Goal: Task Accomplishment & Management: Manage account settings

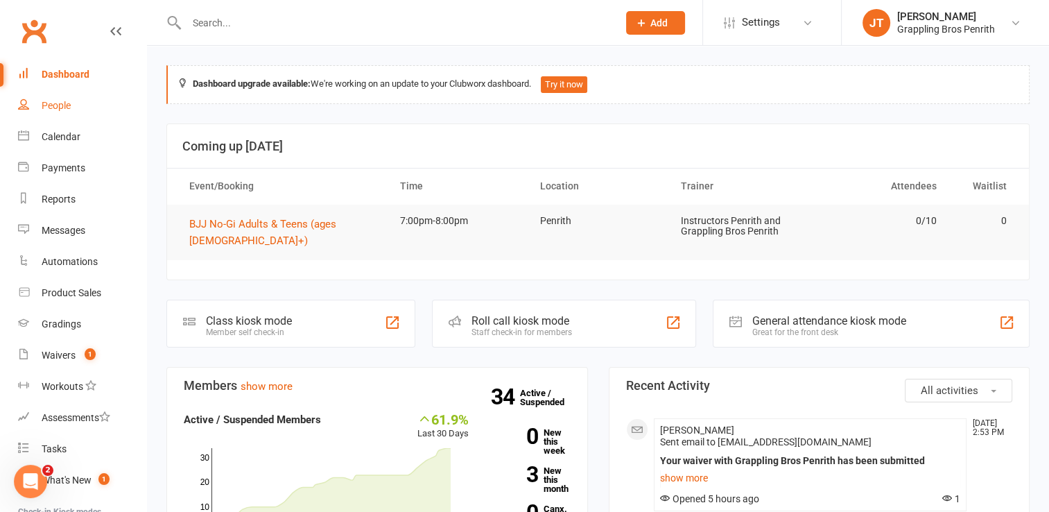
click at [62, 107] on div "People" at bounding box center [56, 105] width 29 height 11
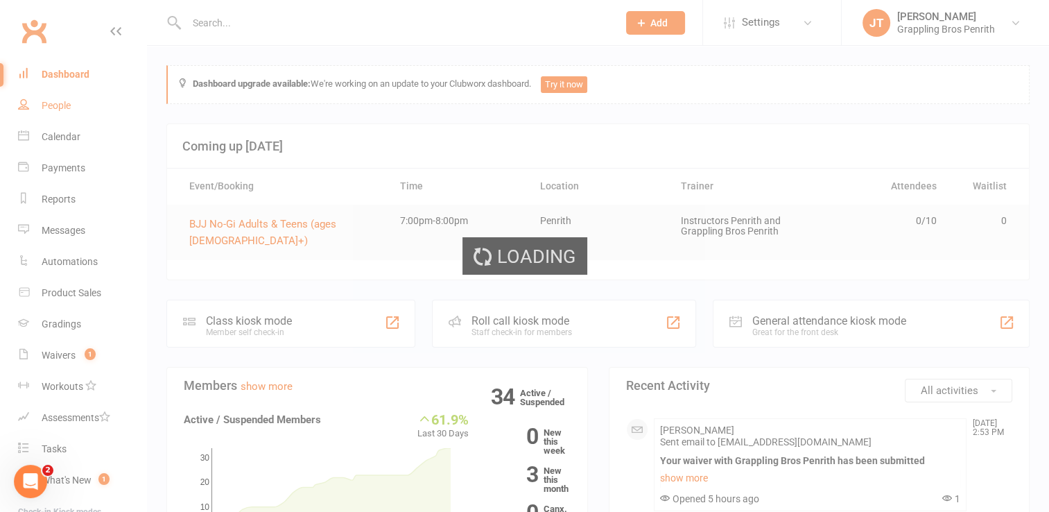
select select "50"
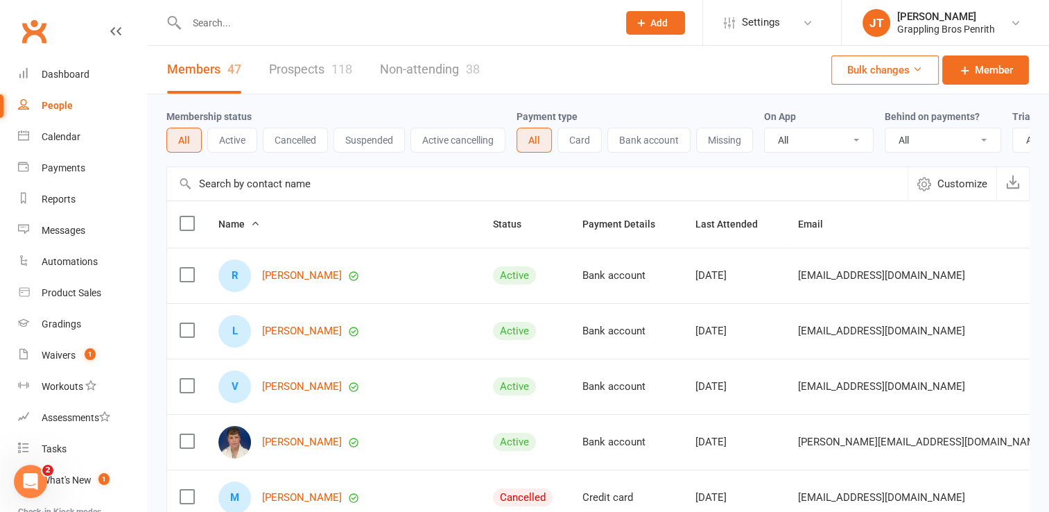
click at [304, 139] on button "Cancelled" at bounding box center [295, 140] width 65 height 25
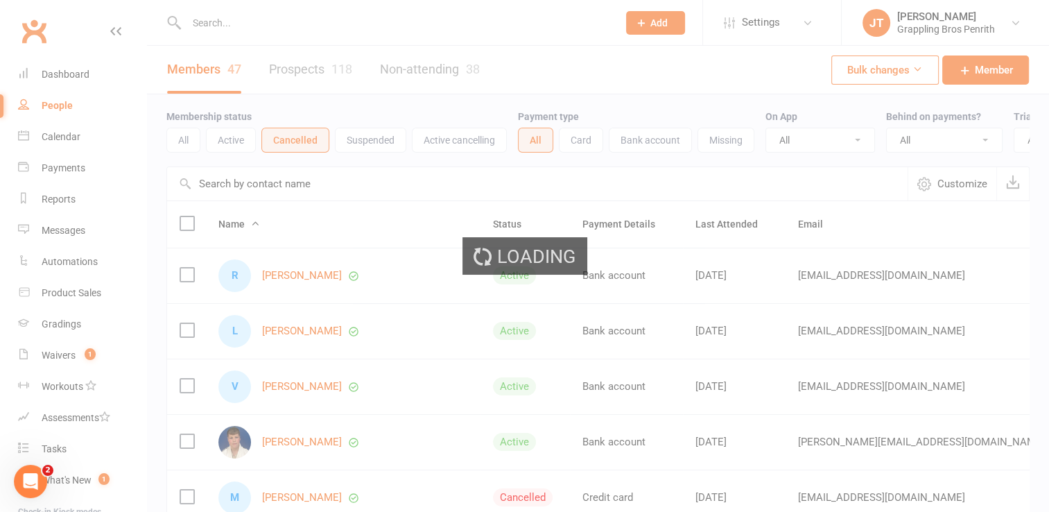
click at [343, 68] on div "Loading" at bounding box center [524, 256] width 1049 height 512
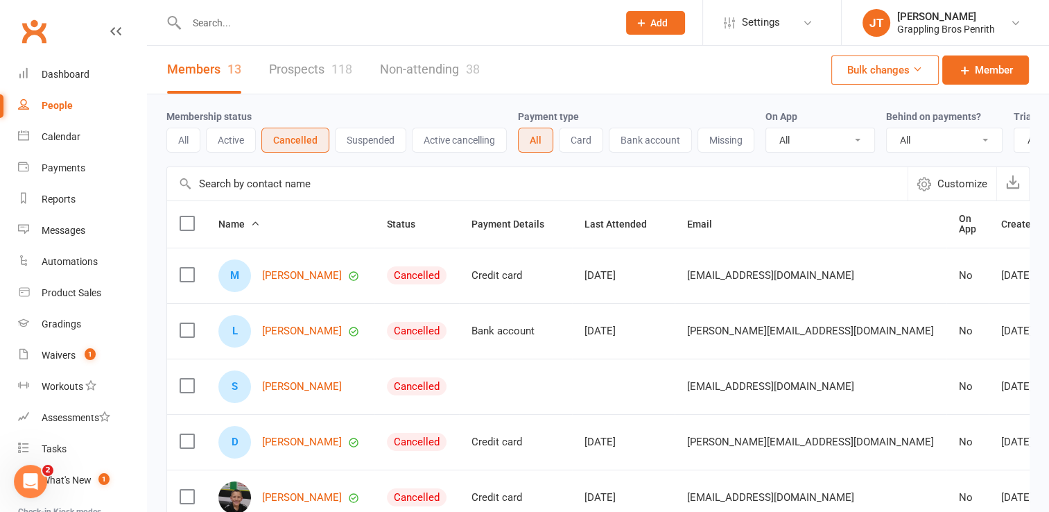
click at [335, 65] on div "118" at bounding box center [341, 69] width 21 height 15
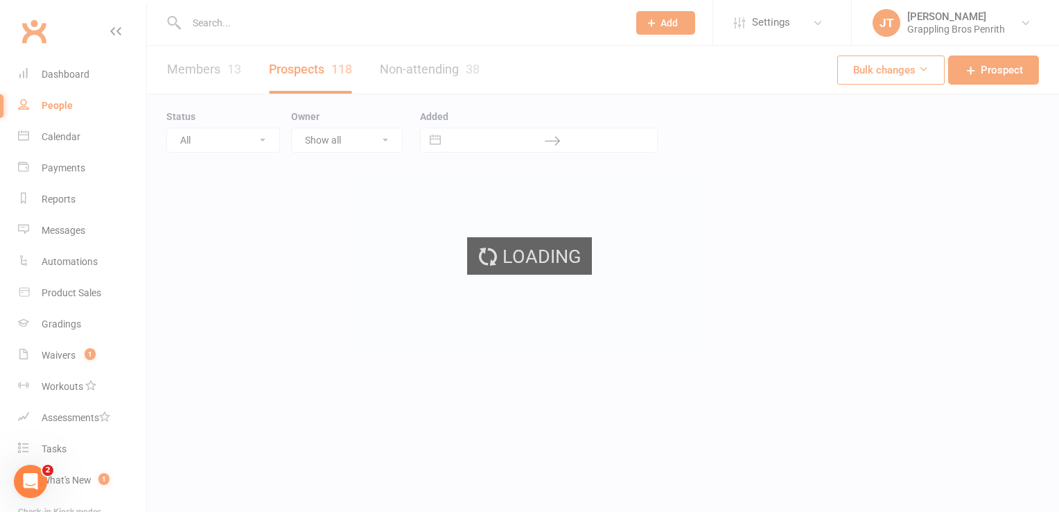
select select "50"
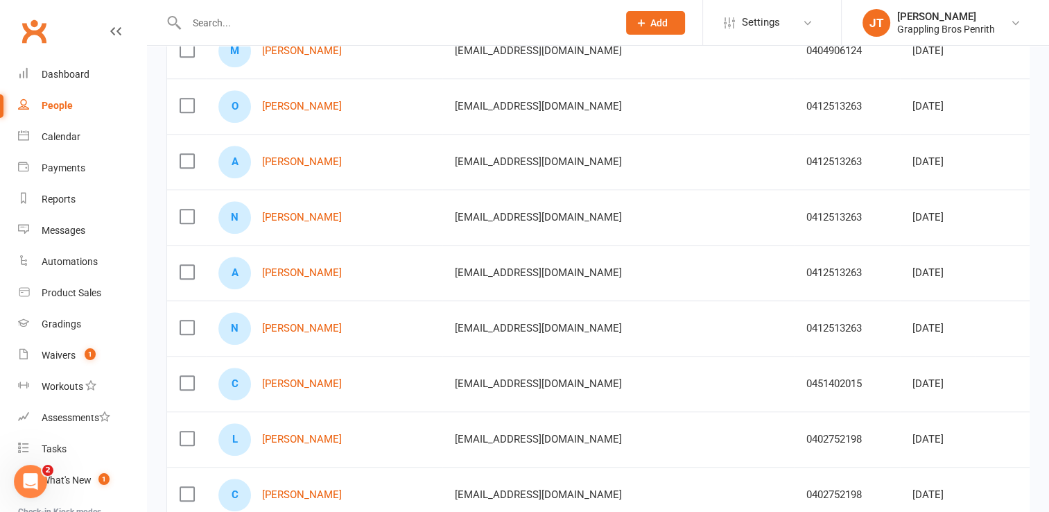
scroll to position [1011, 0]
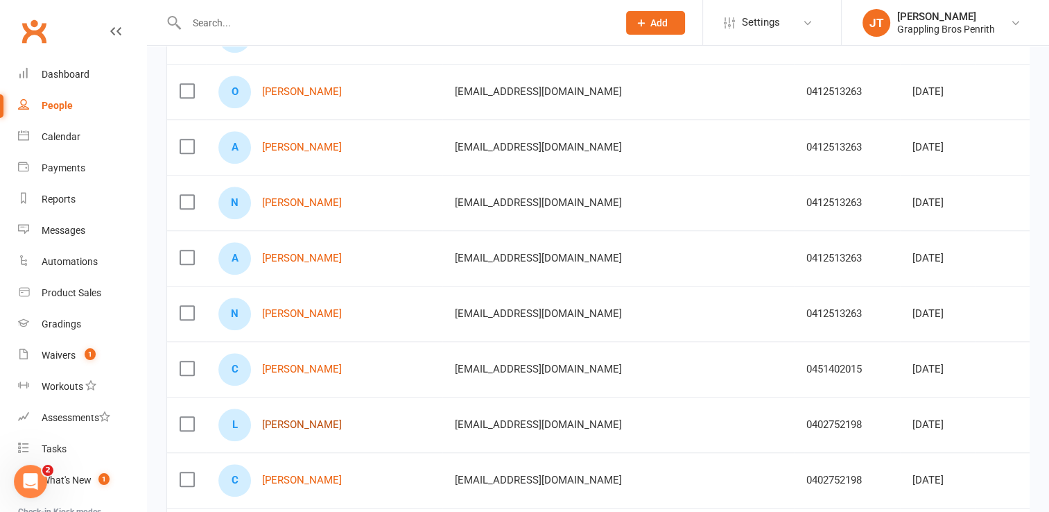
click at [319, 419] on link "[PERSON_NAME]" at bounding box center [302, 425] width 80 height 12
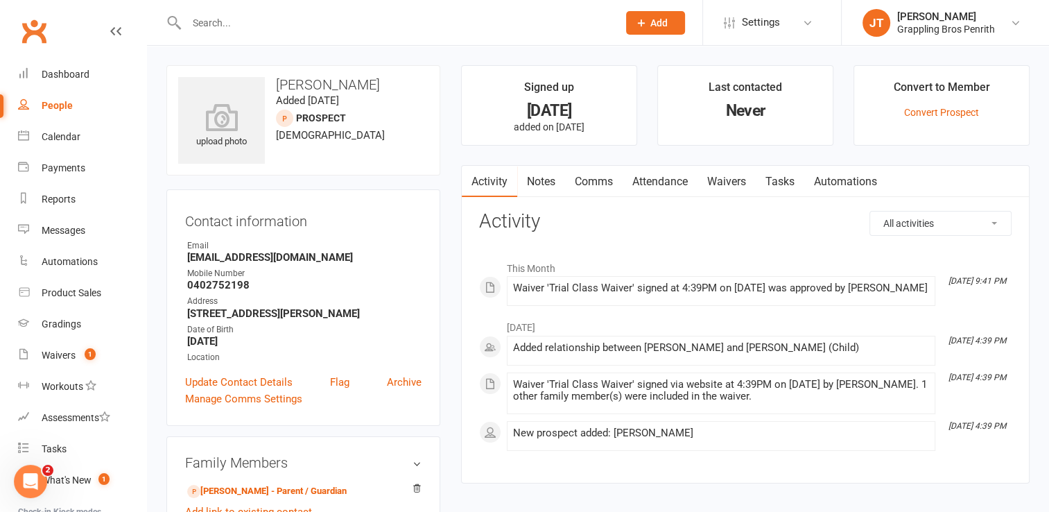
click at [596, 173] on link "Comms" at bounding box center [594, 182] width 58 height 32
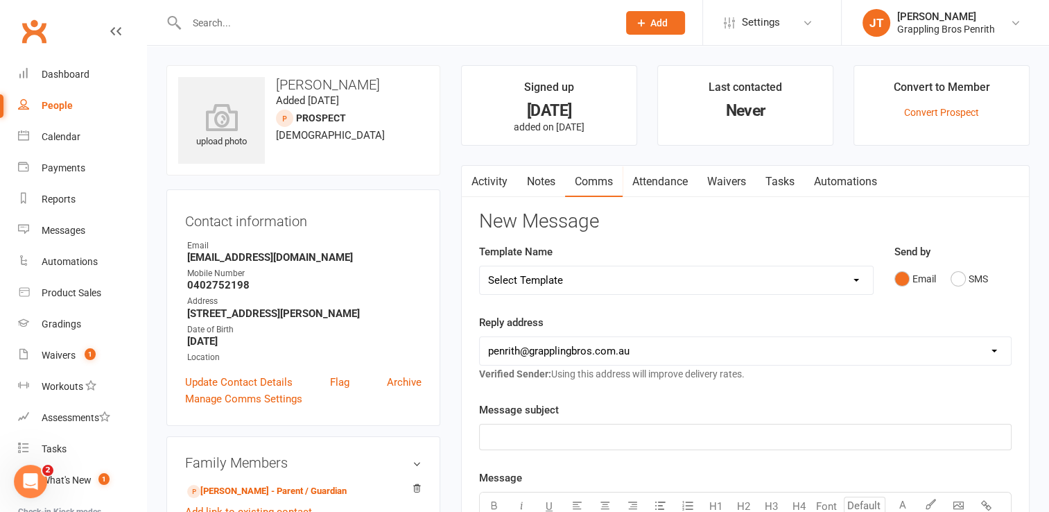
click at [858, 279] on select "Select Template [SMS] [Default template - review before using] Appointment remi…" at bounding box center [676, 280] width 393 height 28
select select "21"
click at [480, 266] on select "Select Template [SMS] [Default template - review before using] Appointment remi…" at bounding box center [676, 280] width 393 height 28
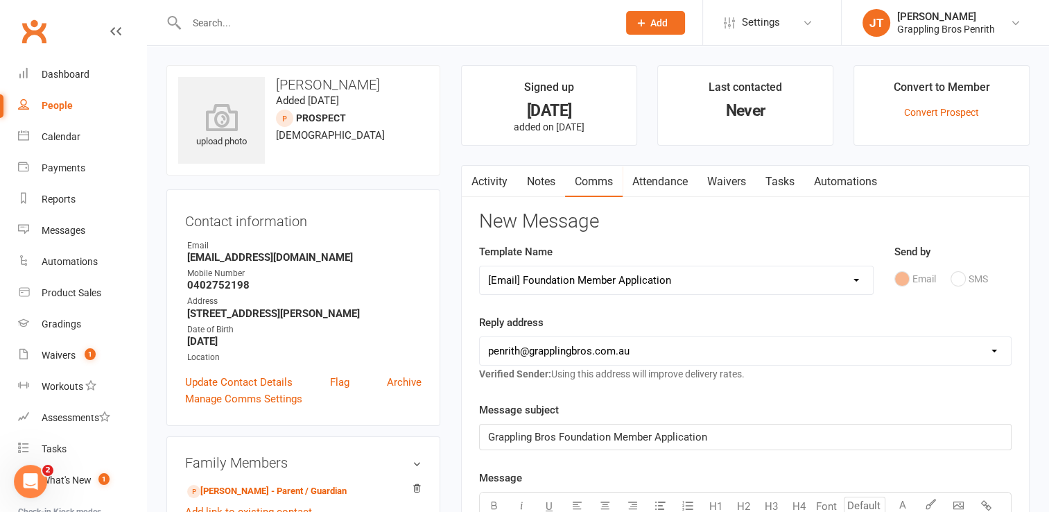
click at [612, 434] on span "Grappling Bros Foundation Member Application" at bounding box center [597, 437] width 219 height 12
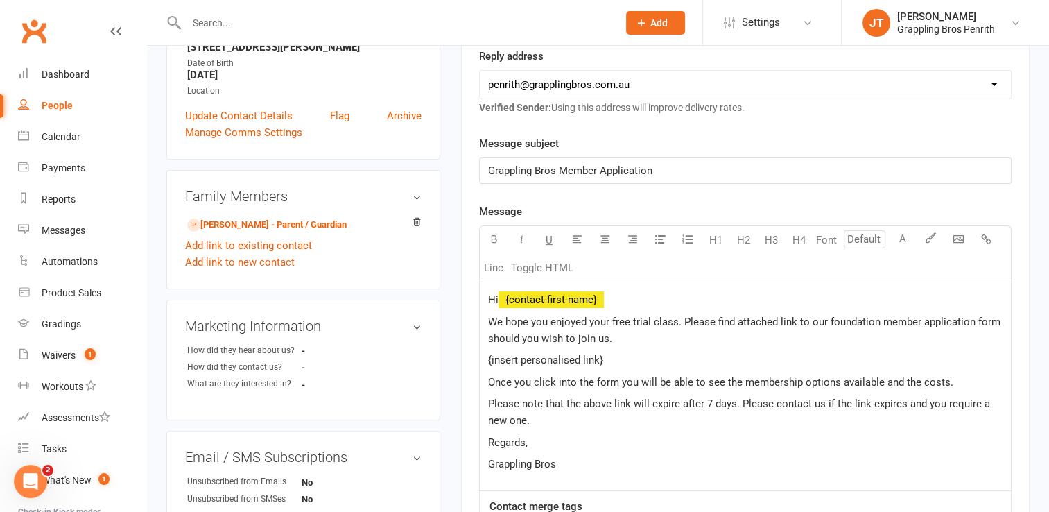
scroll to position [286, 0]
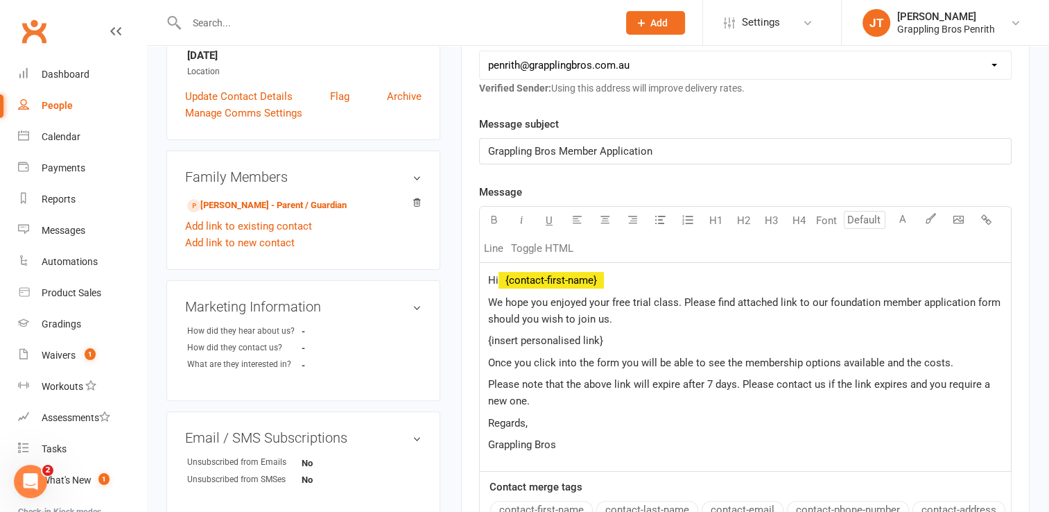
click at [628, 276] on p "Hi ﻿ {contact-first-name}" at bounding box center [745, 280] width 514 height 17
click at [546, 298] on span "We hope you enjoyed your free trial class. Please find attached link to our fou…" at bounding box center [745, 310] width 515 height 29
click at [627, 302] on span "We hope [PERSON_NAME] enjoyed your free trial class. Please find attached link …" at bounding box center [737, 310] width 499 height 29
click at [749, 301] on span "We hope [PERSON_NAME] enjoyed his free trial class. Please find attached link t…" at bounding box center [734, 310] width 493 height 29
click at [896, 302] on span "We hope [PERSON_NAME] enjoyed his free trial class. Please see below the link t…" at bounding box center [737, 310] width 498 height 29
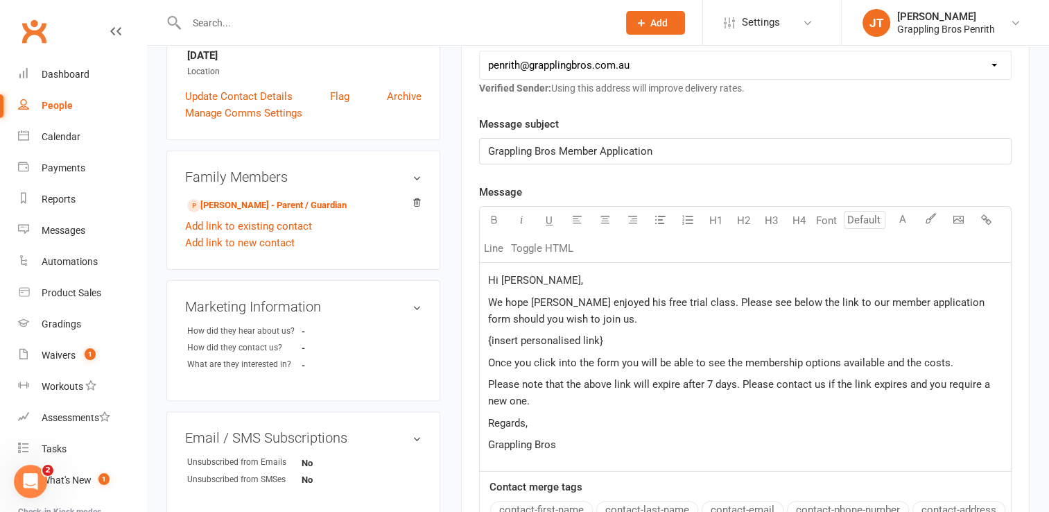
click at [621, 343] on p "{insert personalised link}" at bounding box center [745, 340] width 514 height 17
click at [546, 418] on p "Regards," at bounding box center [745, 423] width 514 height 17
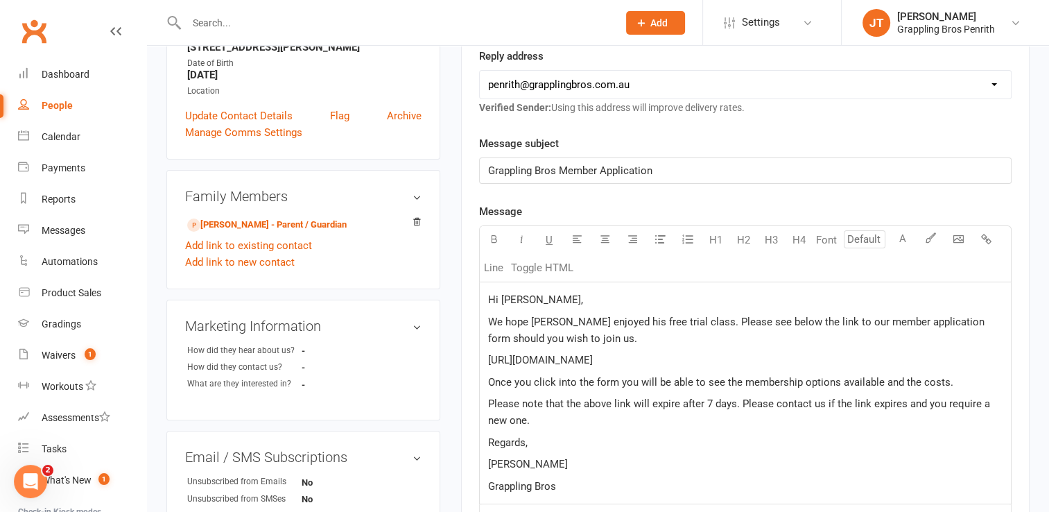
scroll to position [303, 0]
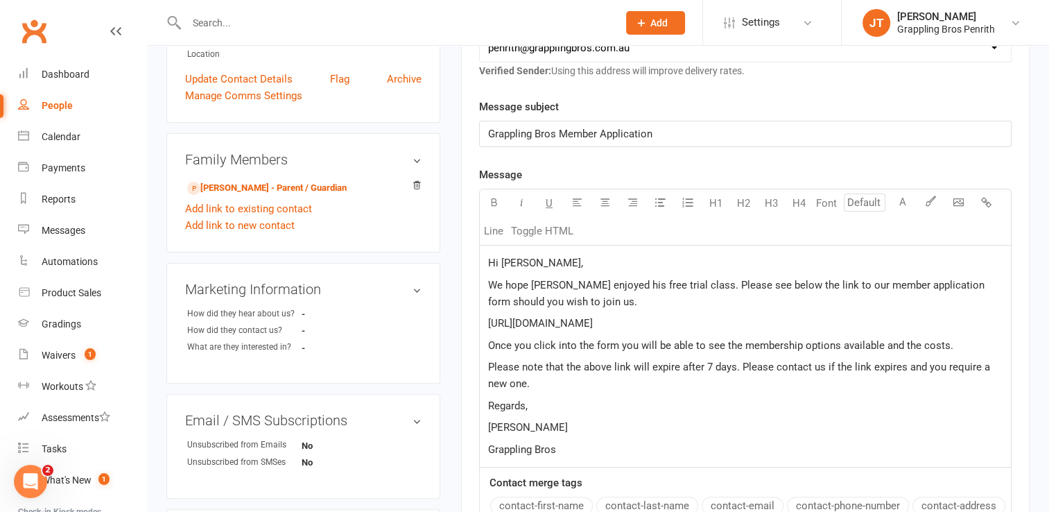
click at [562, 280] on span "We hope [PERSON_NAME] enjoyed his free trial class. Please see below the link t…" at bounding box center [737, 293] width 499 height 29
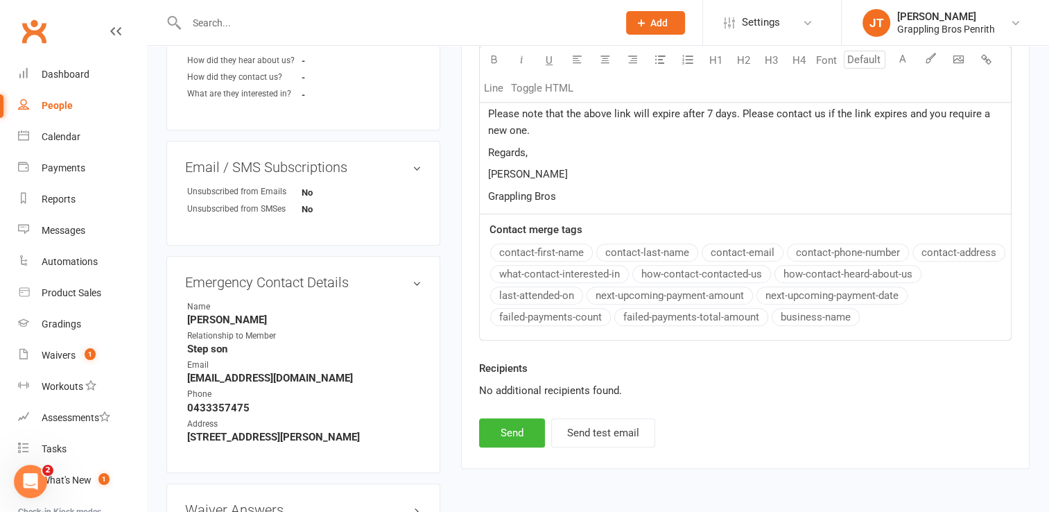
scroll to position [603, 0]
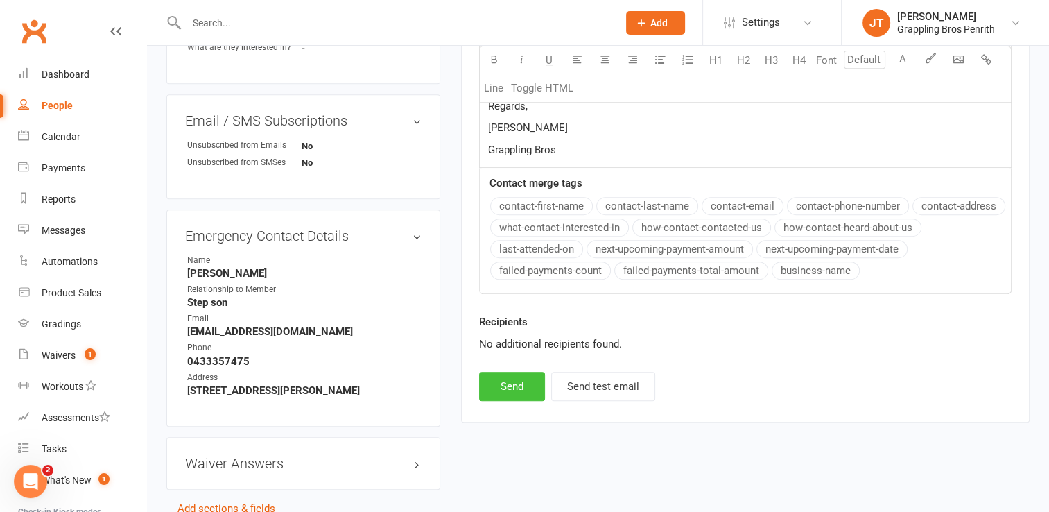
click at [521, 384] on button "Send" at bounding box center [512, 386] width 66 height 29
select select
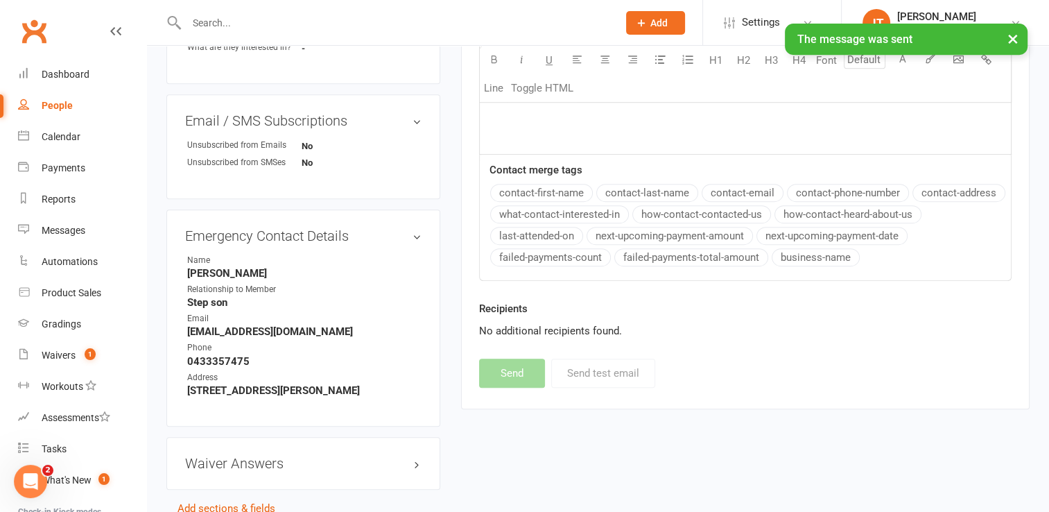
click at [55, 103] on div "People" at bounding box center [57, 105] width 31 height 11
select select "50"
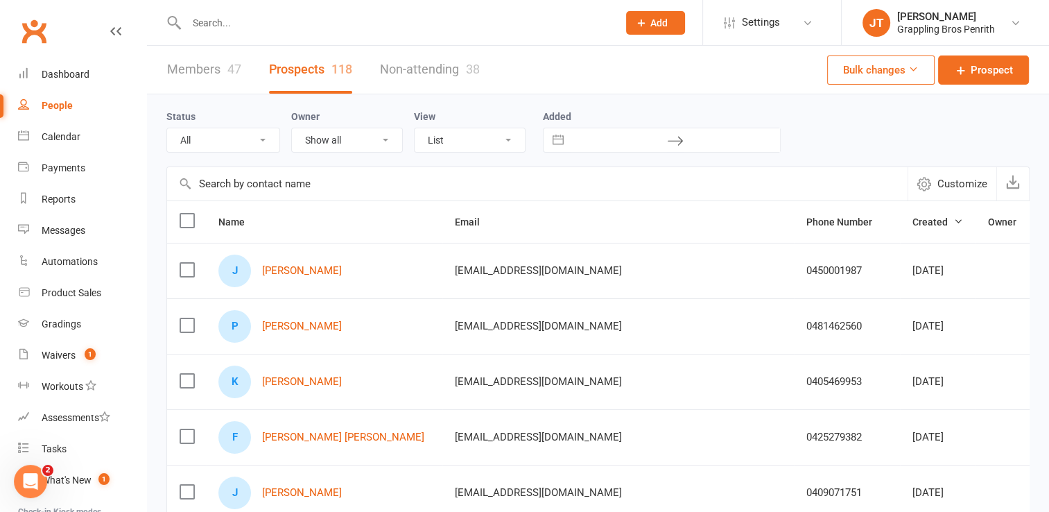
click at [193, 65] on link "Members 47" at bounding box center [204, 70] width 74 height 48
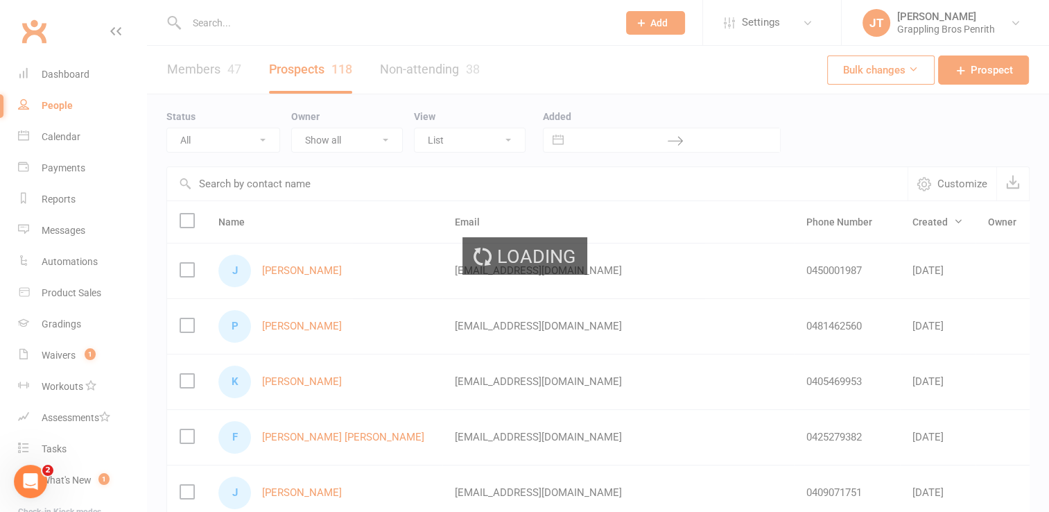
select select "50"
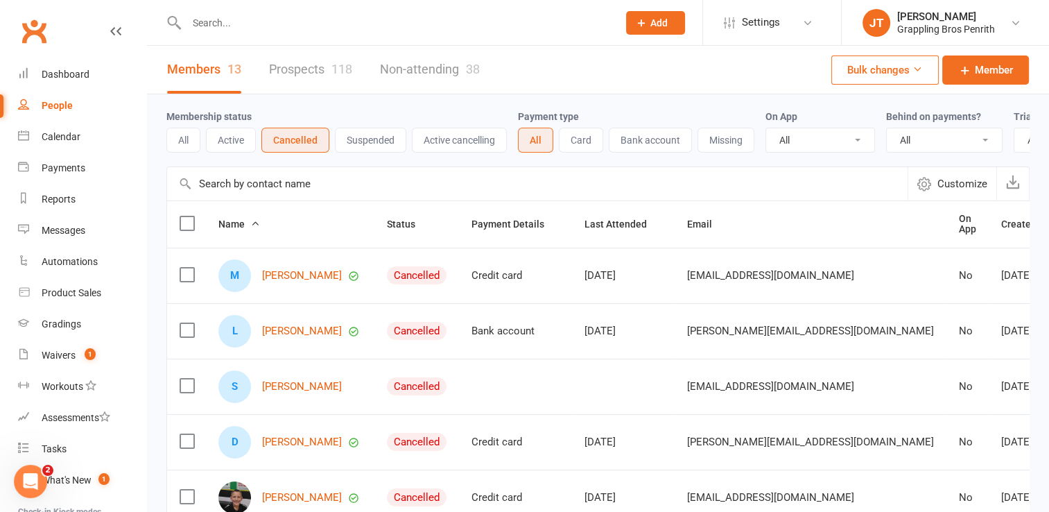
click at [329, 73] on link "Prospects 118" at bounding box center [310, 70] width 83 height 48
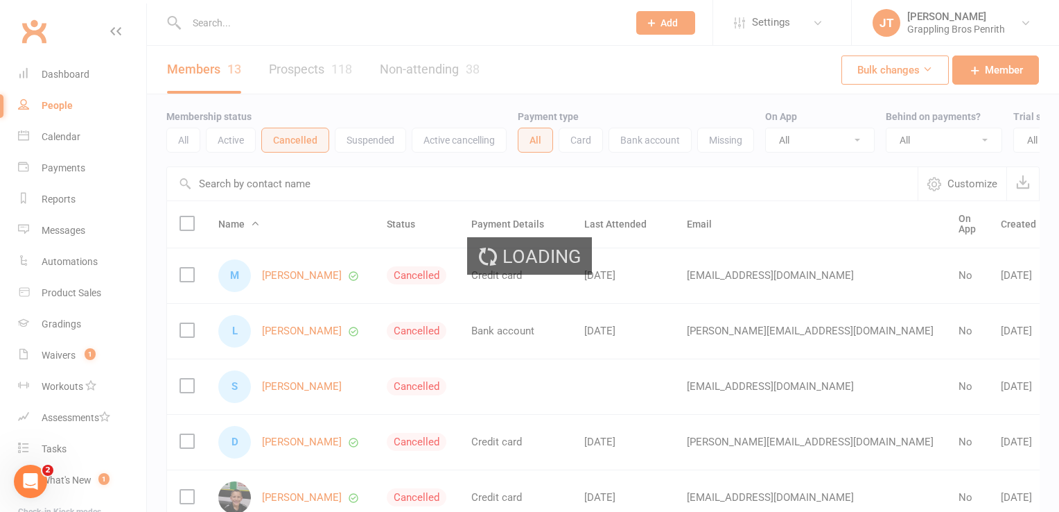
select select "50"
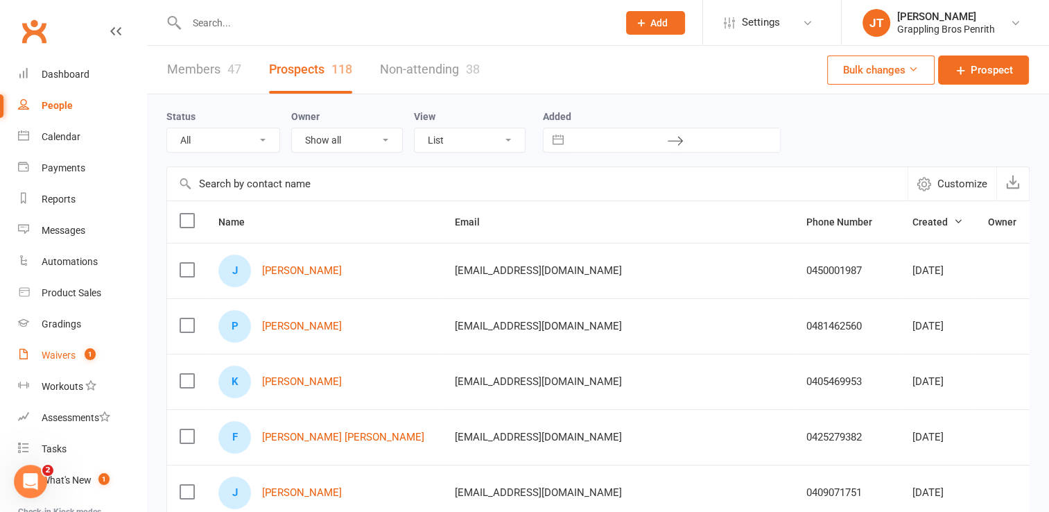
click at [75, 360] on div "Waivers" at bounding box center [59, 354] width 34 height 11
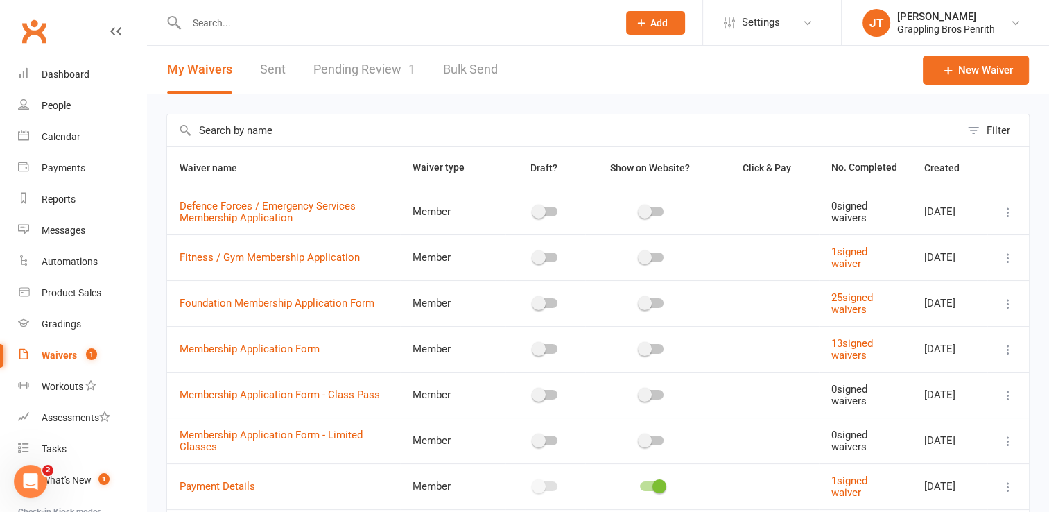
click at [392, 69] on link "Pending Review 1" at bounding box center [364, 70] width 102 height 48
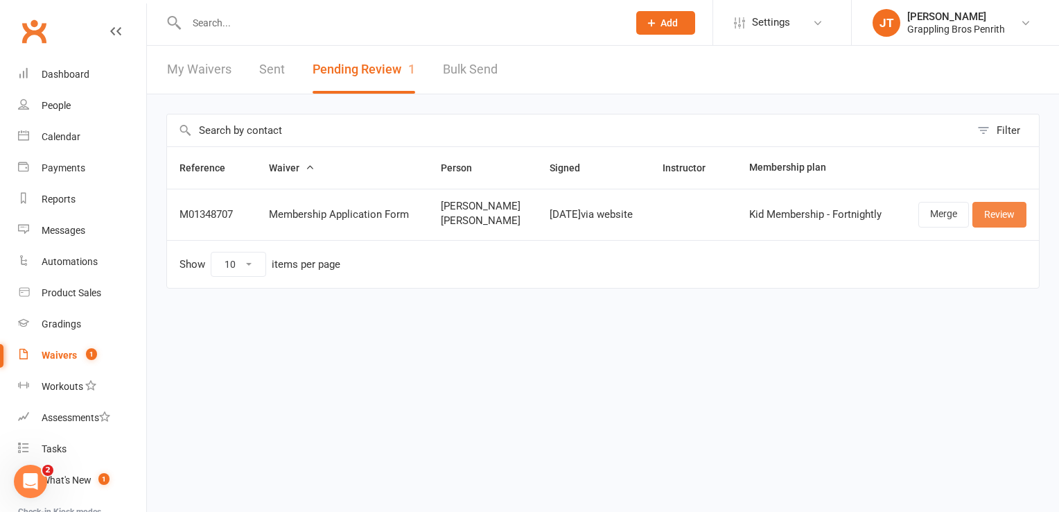
click at [988, 216] on link "Review" at bounding box center [1000, 214] width 54 height 25
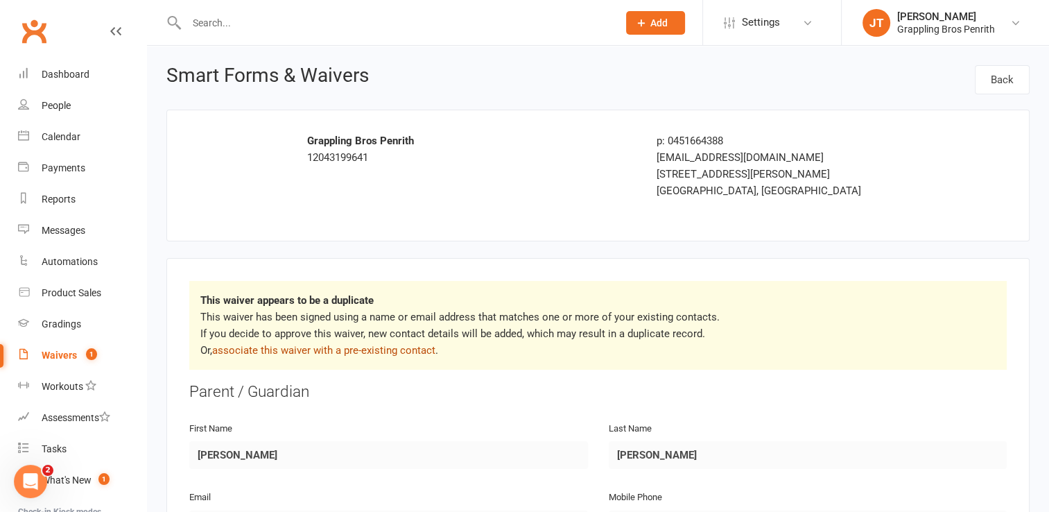
click at [377, 346] on link "associate this waiver with a pre-existing contact" at bounding box center [323, 350] width 223 height 12
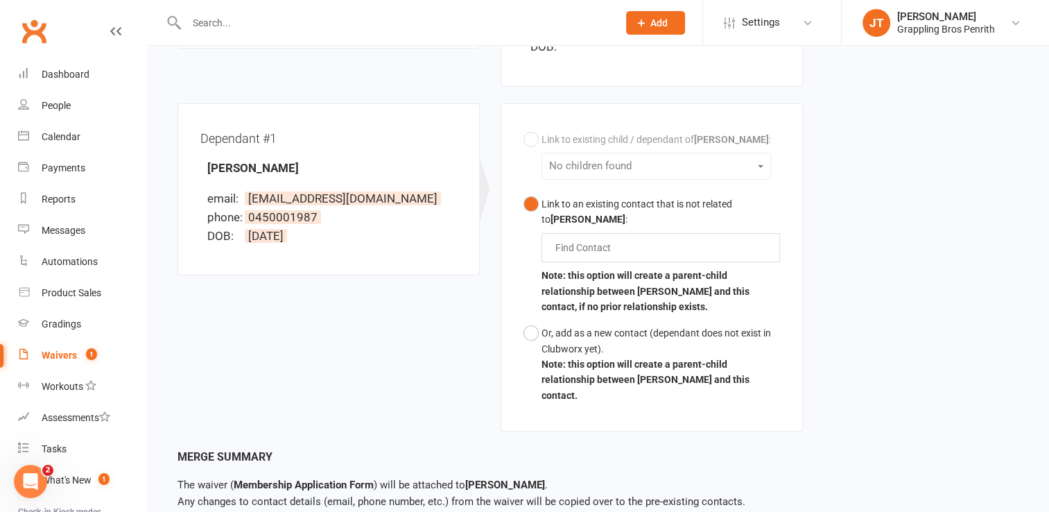
scroll to position [404, 0]
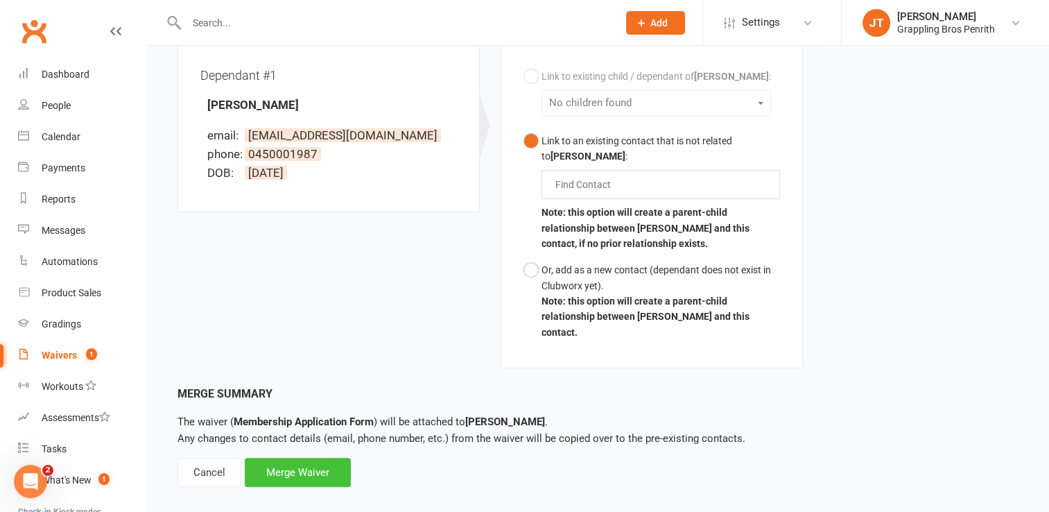
click at [309, 458] on div "Merge Waiver" at bounding box center [298, 472] width 106 height 29
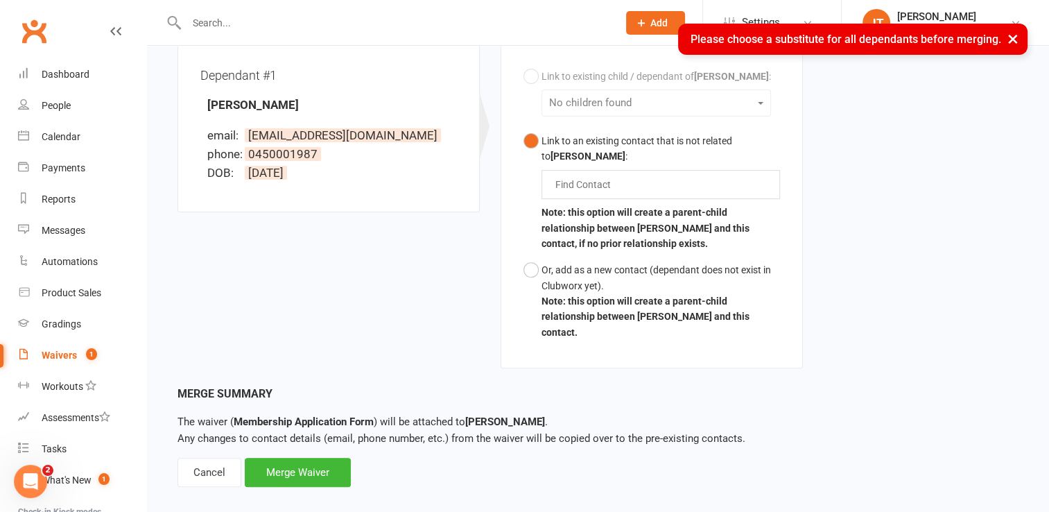
click at [1020, 46] on button "×" at bounding box center [1013, 39] width 25 height 30
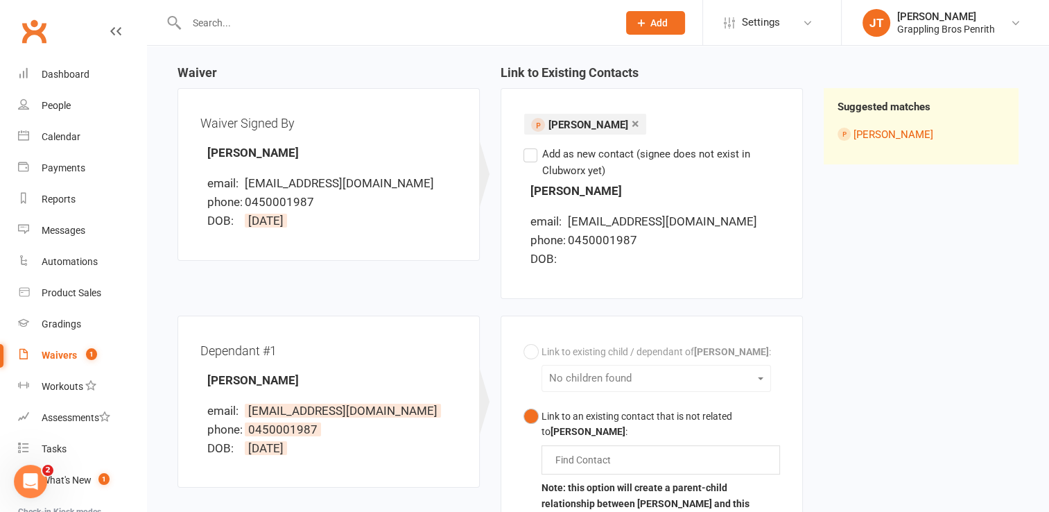
scroll to position [126, 0]
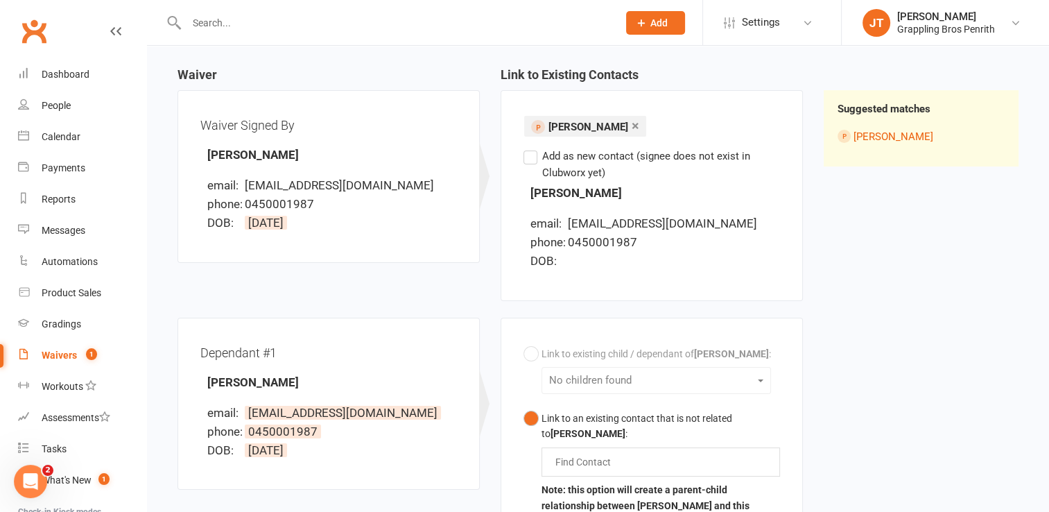
click at [533, 154] on label "Add as new contact (signee does not exist in Clubworx yet)" at bounding box center [651, 164] width 257 height 33
click at [533, 148] on input "Add as new contact (signee does not exist in Clubworx yet)" at bounding box center [527, 148] width 9 height 0
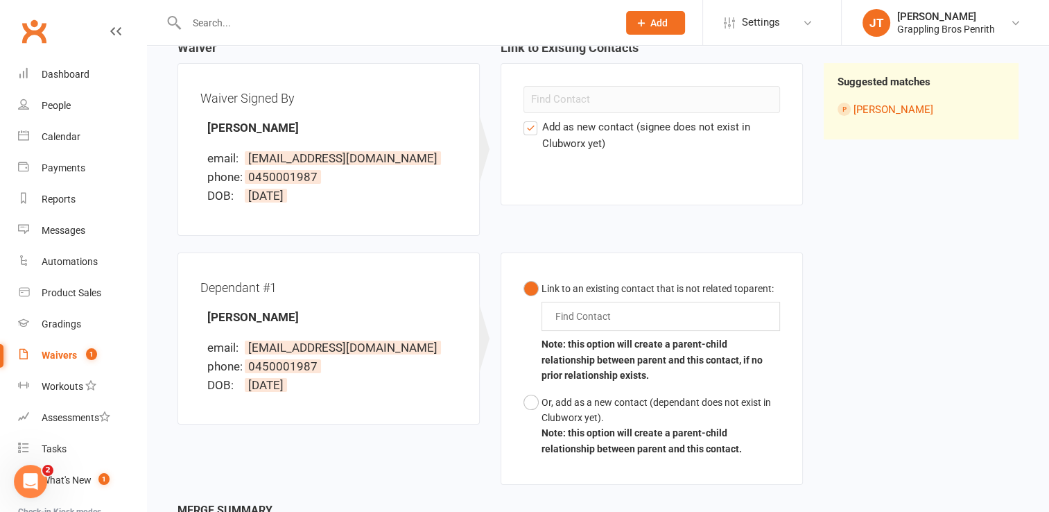
scroll to position [144, 0]
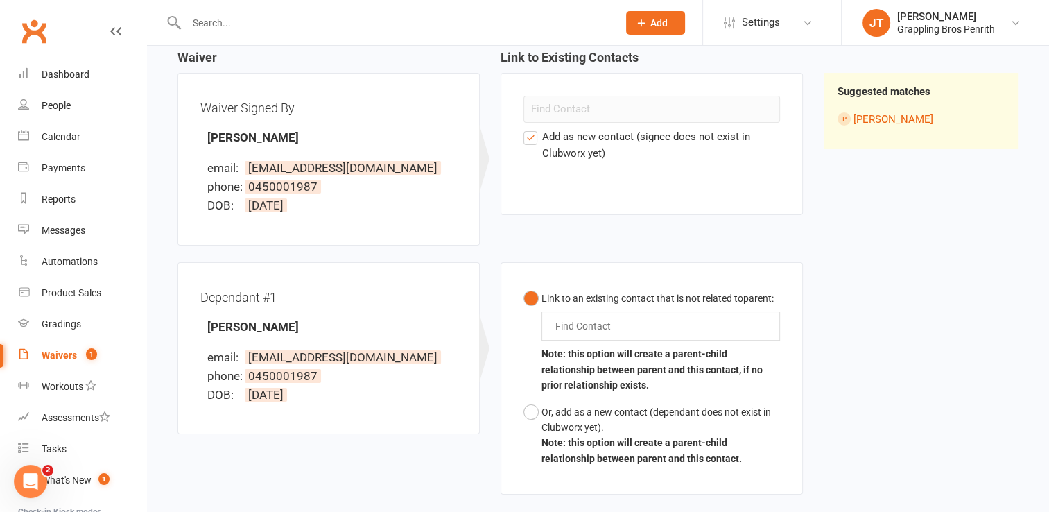
click at [578, 322] on input "text" at bounding box center [586, 326] width 64 height 17
click at [532, 140] on label "Add as new contact (signee does not exist in Clubworx yet)" at bounding box center [651, 144] width 257 height 33
click at [532, 128] on input "Add as new contact (signee does not exist in Clubworx yet)" at bounding box center [527, 128] width 9 height 0
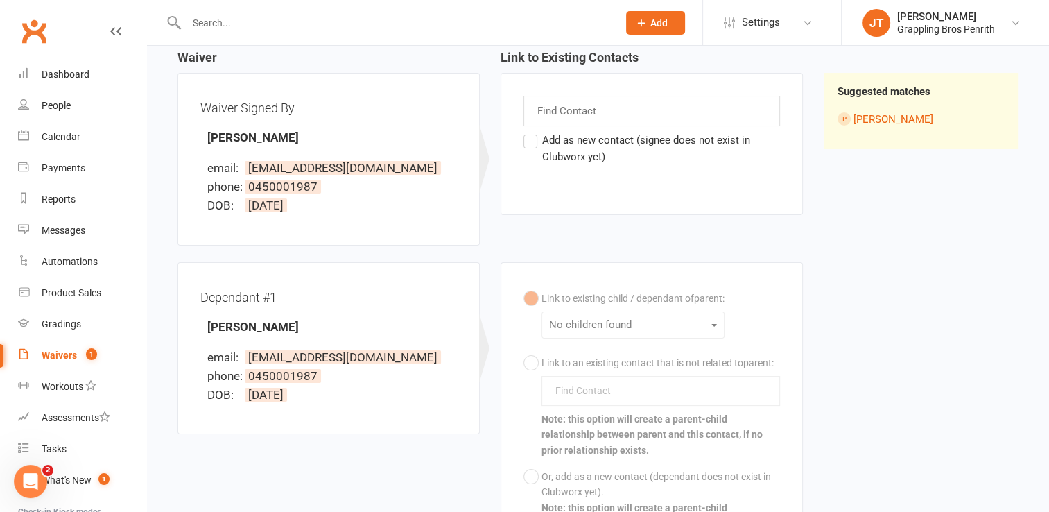
click at [599, 332] on div "Link to existing child / dependant of parent : No children found Link to an exi…" at bounding box center [651, 411] width 257 height 252
click at [883, 115] on link "[PERSON_NAME]" at bounding box center [894, 119] width 80 height 12
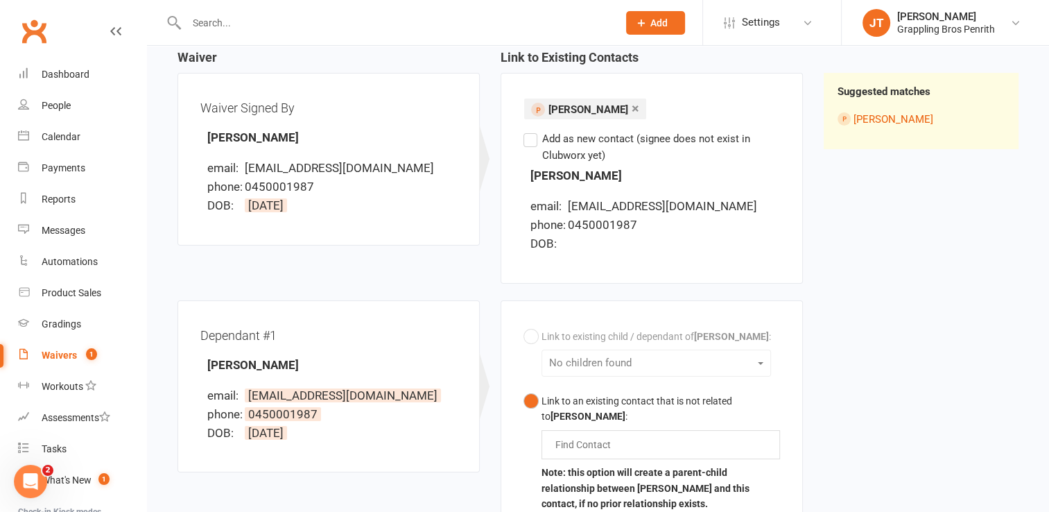
click at [743, 452] on div "Find Contact" at bounding box center [661, 444] width 239 height 29
click at [523, 388] on button "Link to an existing contact that is not related to [PERSON_NAME] : [PERSON_NAME…" at bounding box center [651, 452] width 257 height 129
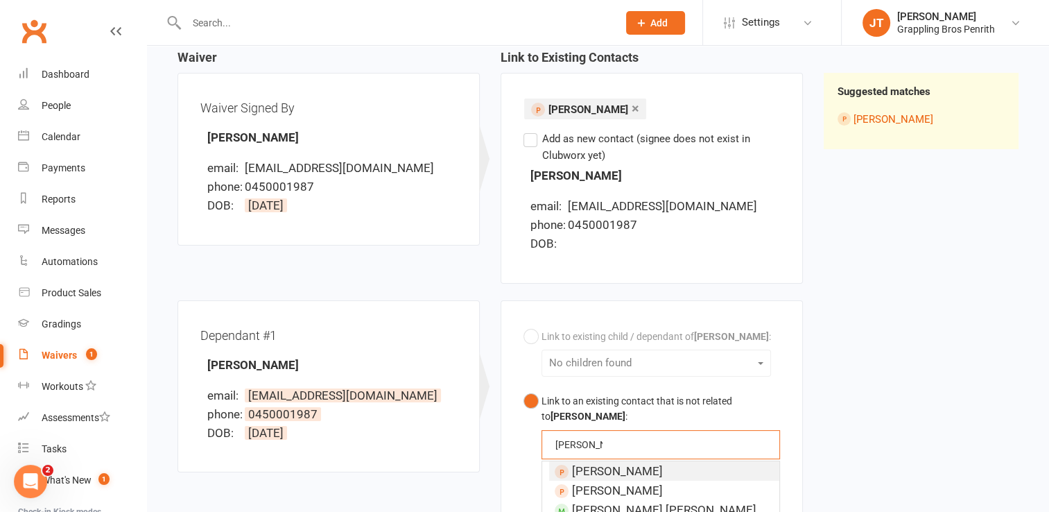
type input "[PERSON_NAME]"
click at [649, 468] on li "[PERSON_NAME]" at bounding box center [664, 470] width 230 height 19
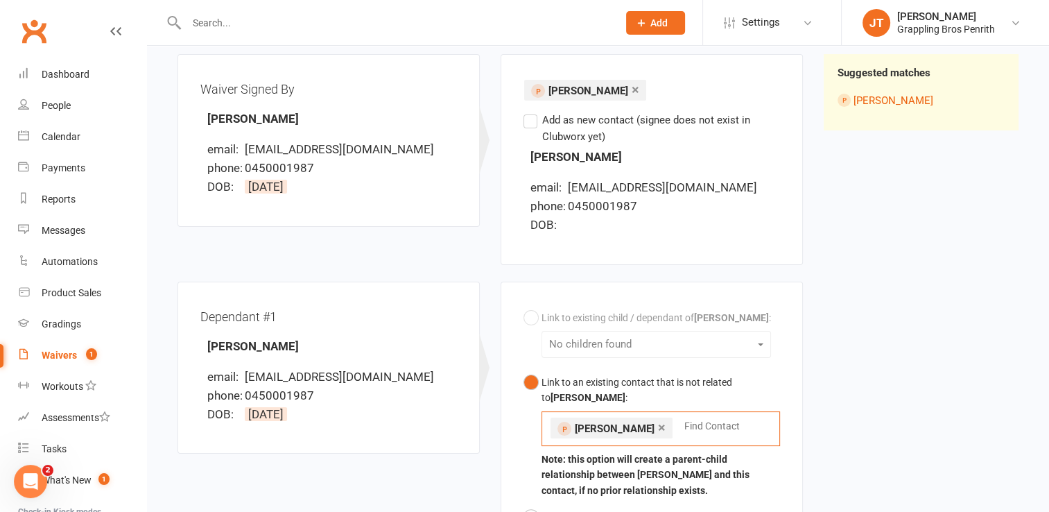
scroll to position [0, 0]
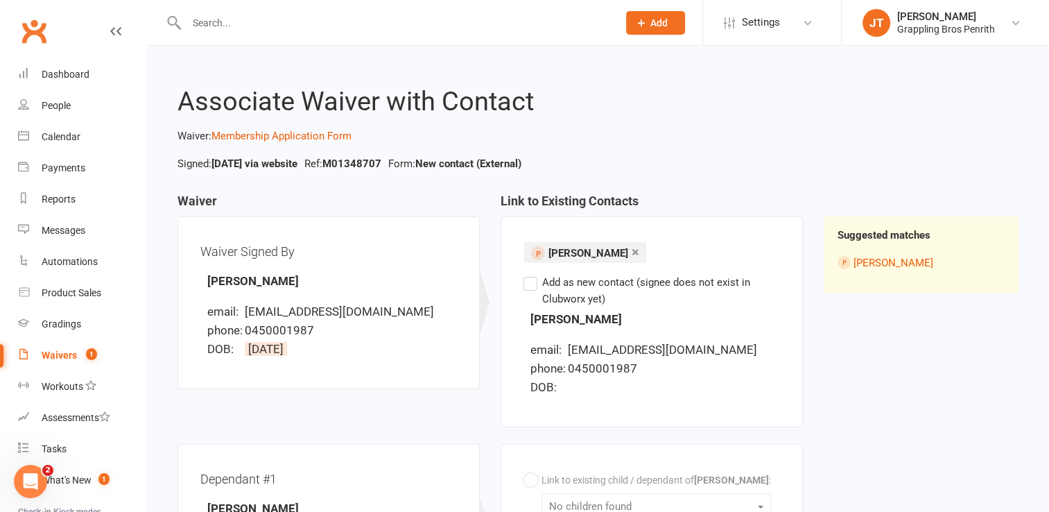
click at [632, 253] on link "×" at bounding box center [636, 252] width 8 height 22
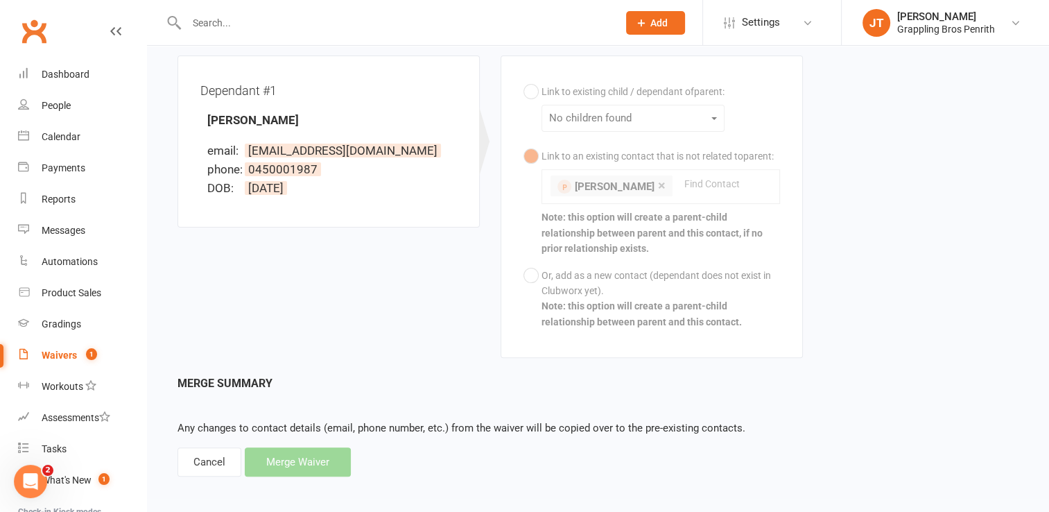
scroll to position [355, 0]
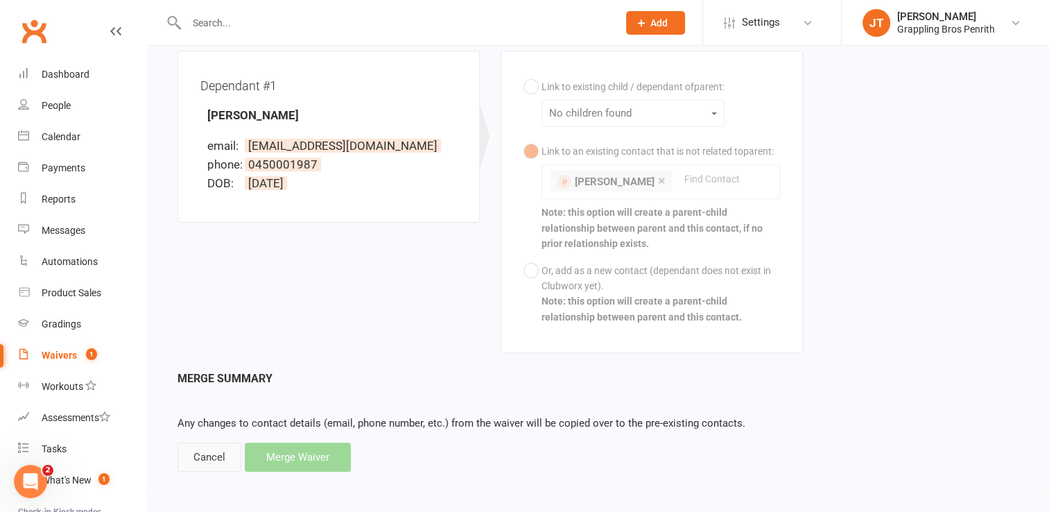
click at [211, 457] on div "Cancel" at bounding box center [210, 456] width 64 height 29
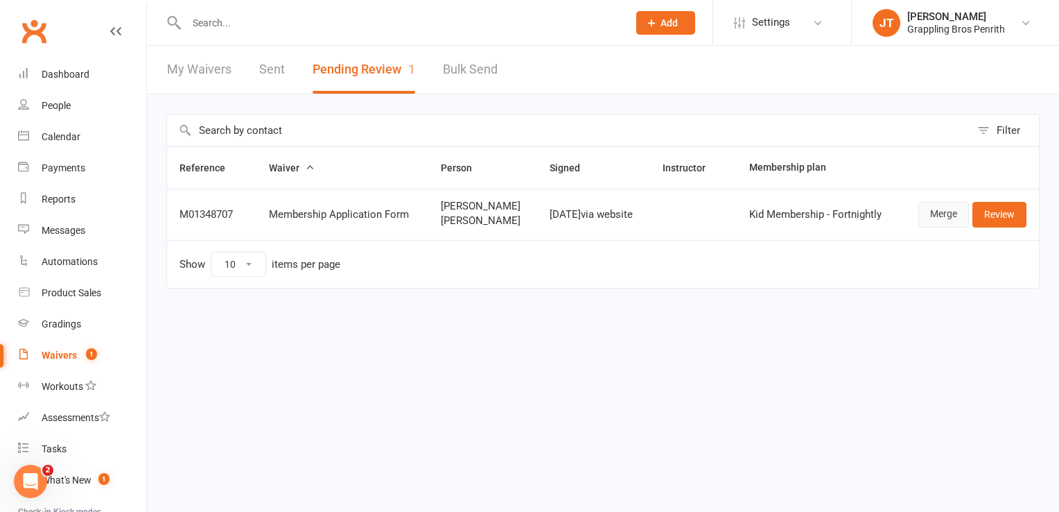
click at [949, 217] on link "Merge" at bounding box center [944, 214] width 51 height 25
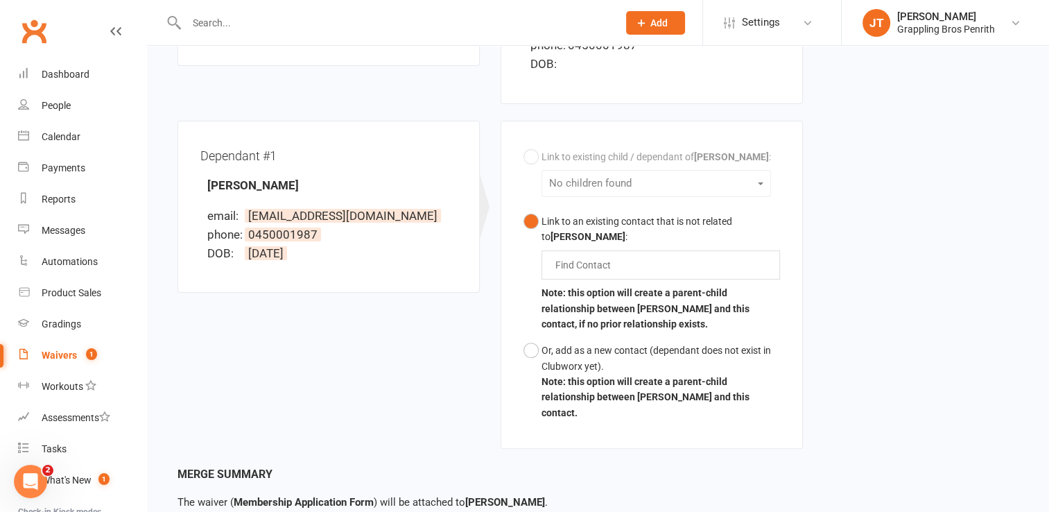
scroll to position [380, 0]
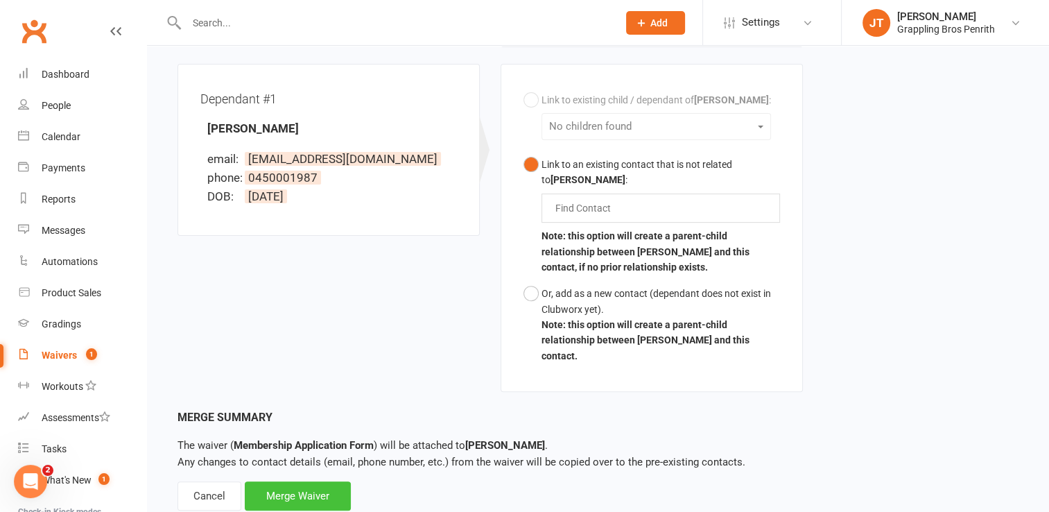
click at [300, 481] on div "Merge Waiver" at bounding box center [298, 495] width 106 height 29
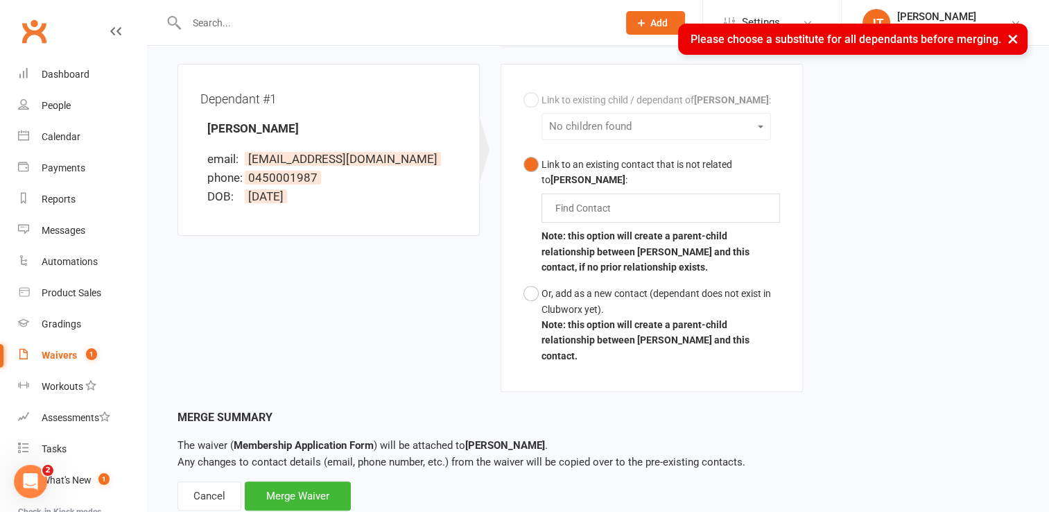
click at [1011, 42] on button "×" at bounding box center [1013, 39] width 25 height 30
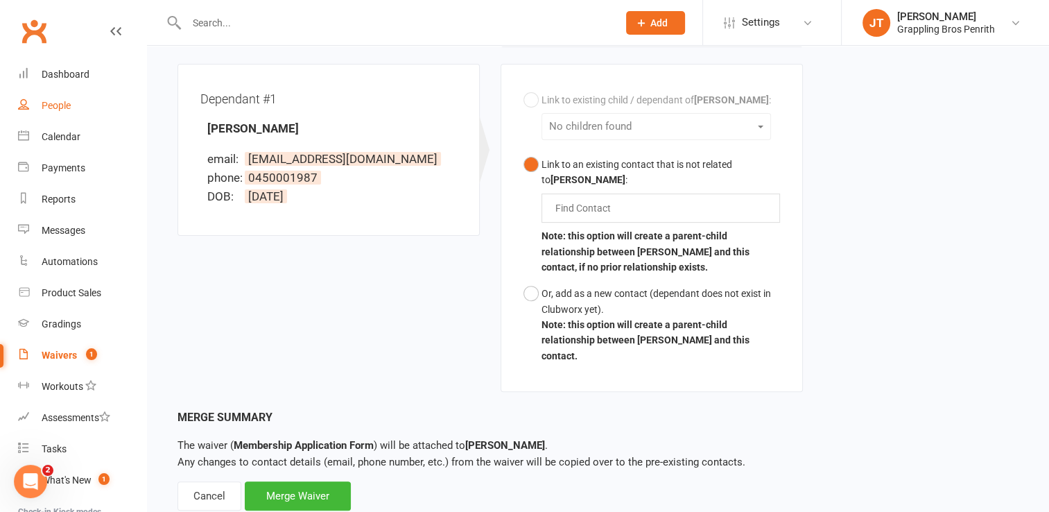
click at [69, 107] on div "People" at bounding box center [56, 105] width 29 height 11
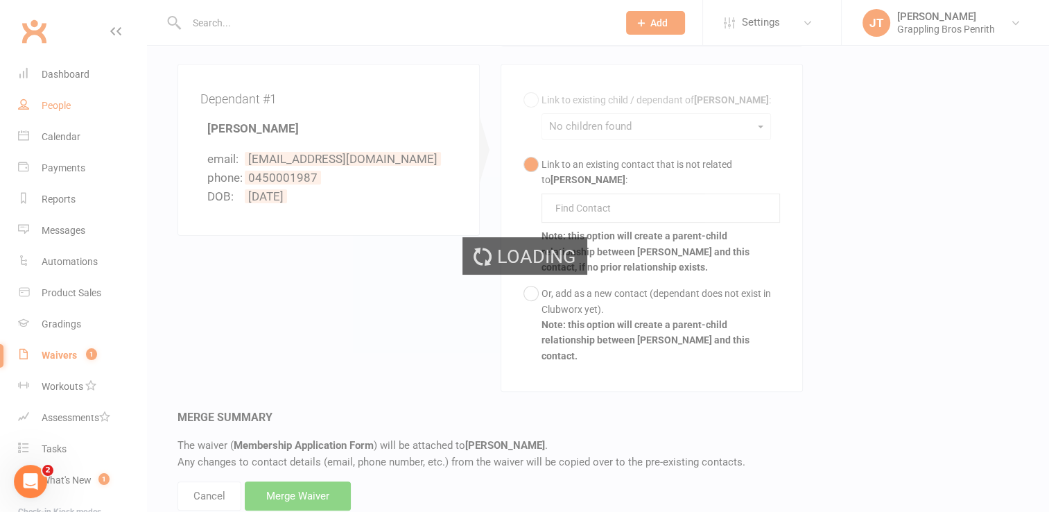
select select "50"
